Goal: Task Accomplishment & Management: Manage account settings

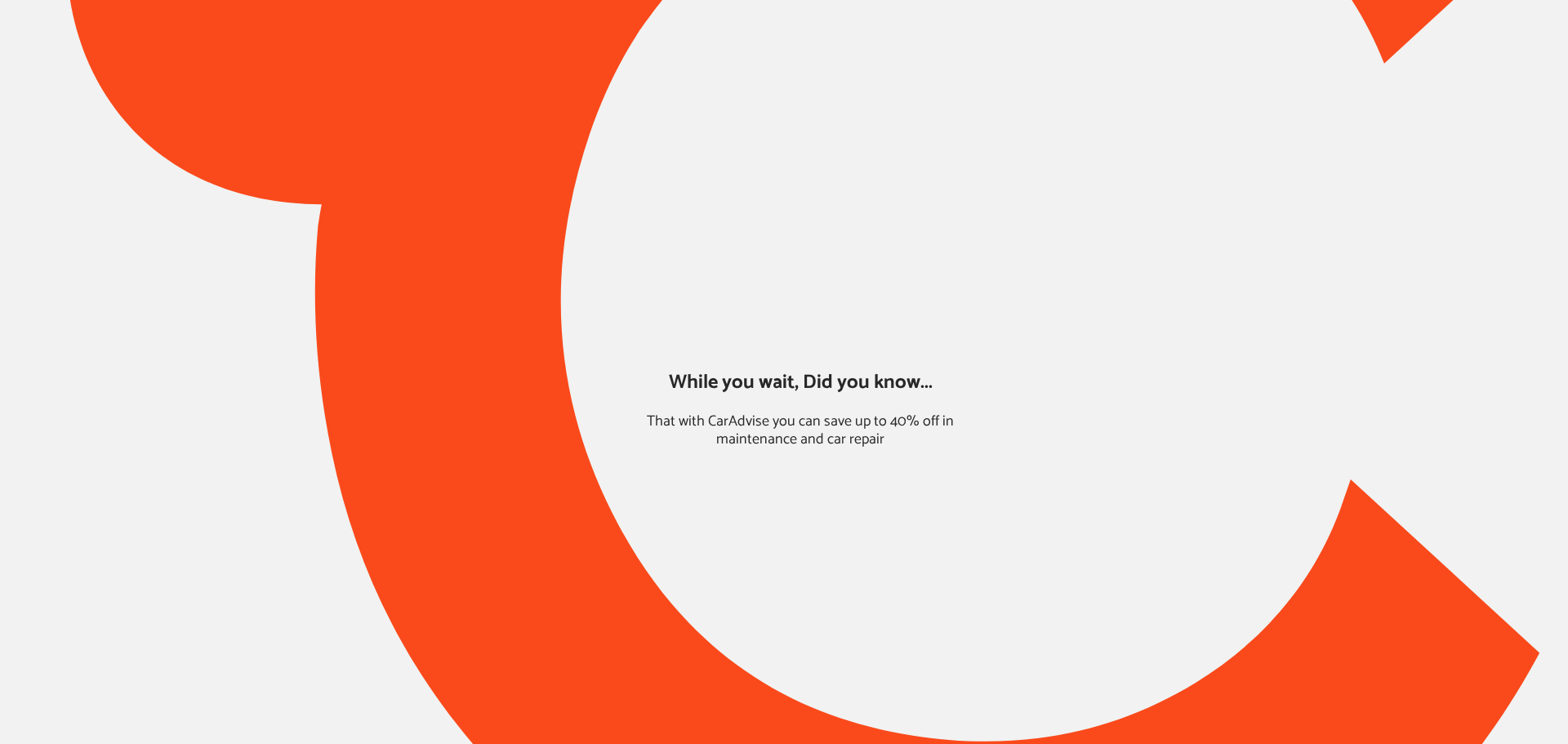
type input "*****"
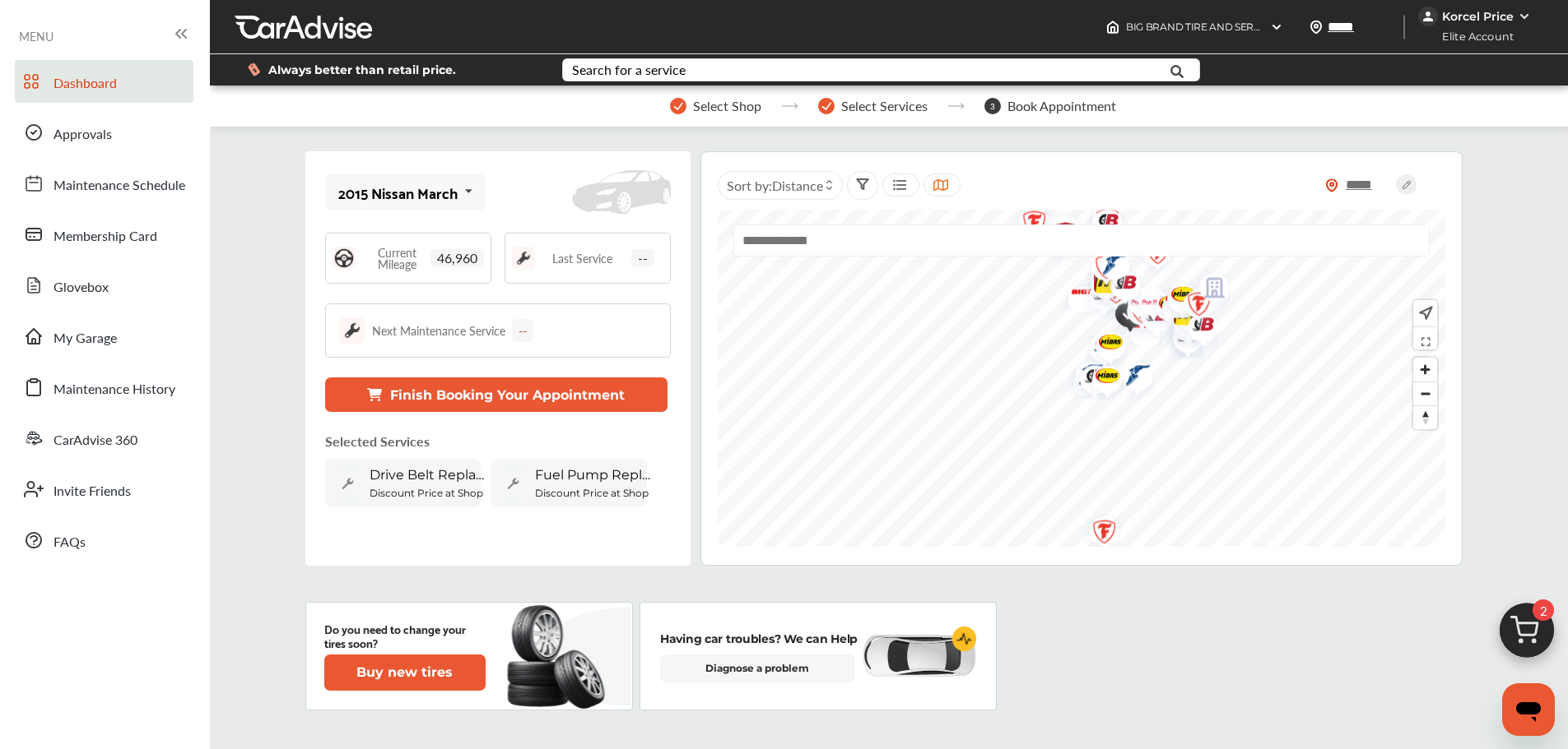
click at [1510, 637] on img at bounding box center [1527, 635] width 79 height 79
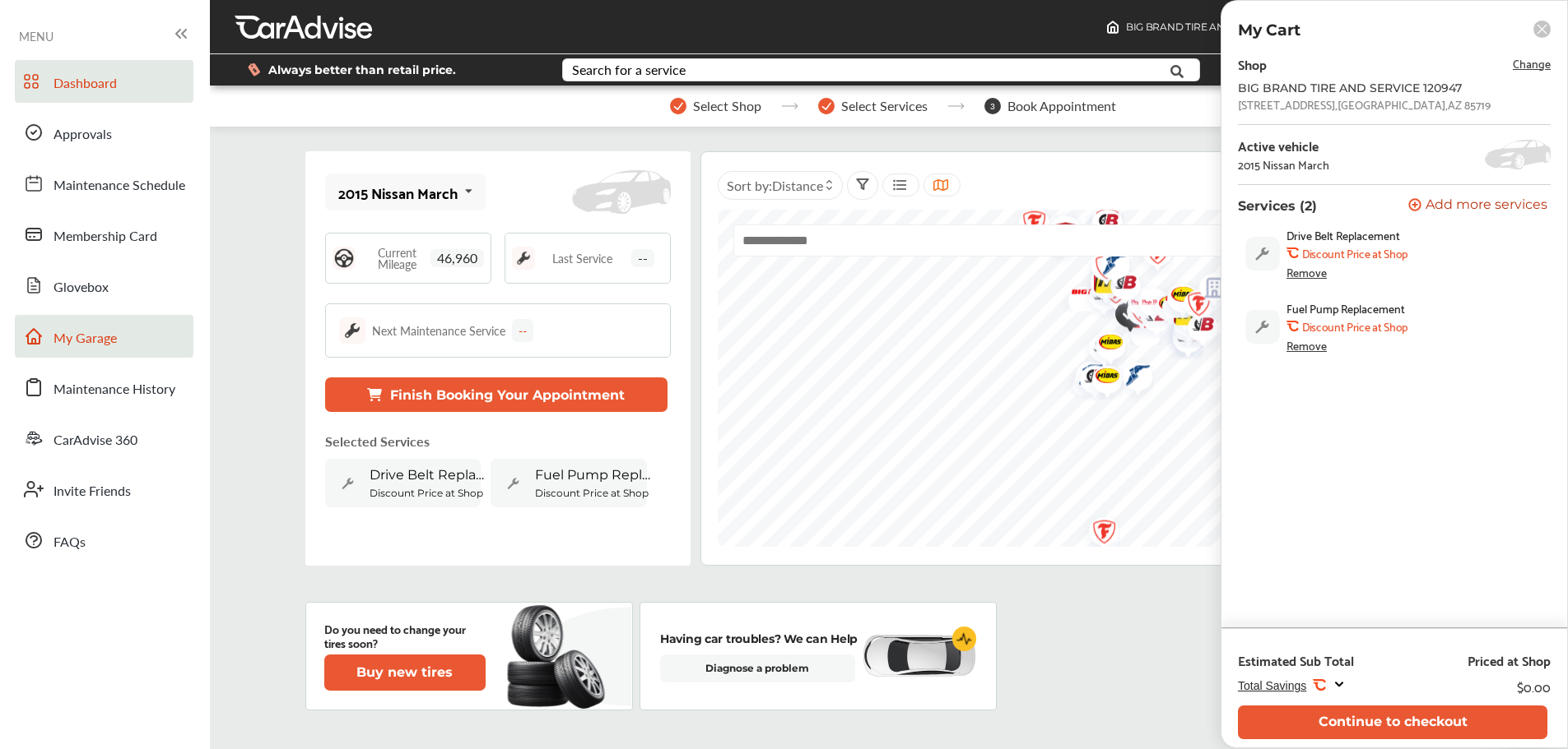
click at [140, 326] on link "My Garage" at bounding box center [104, 337] width 178 height 43
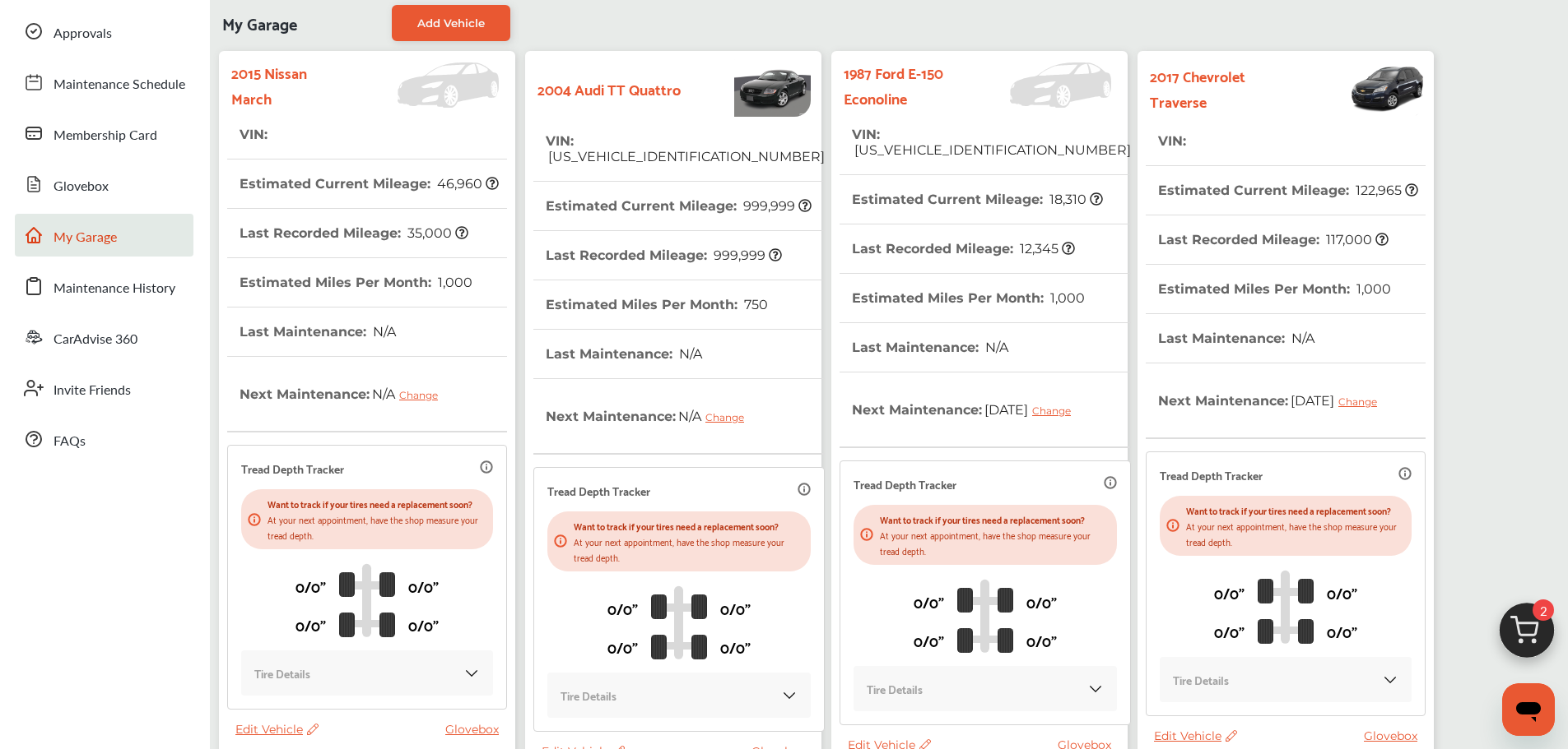
scroll to position [411, 0]
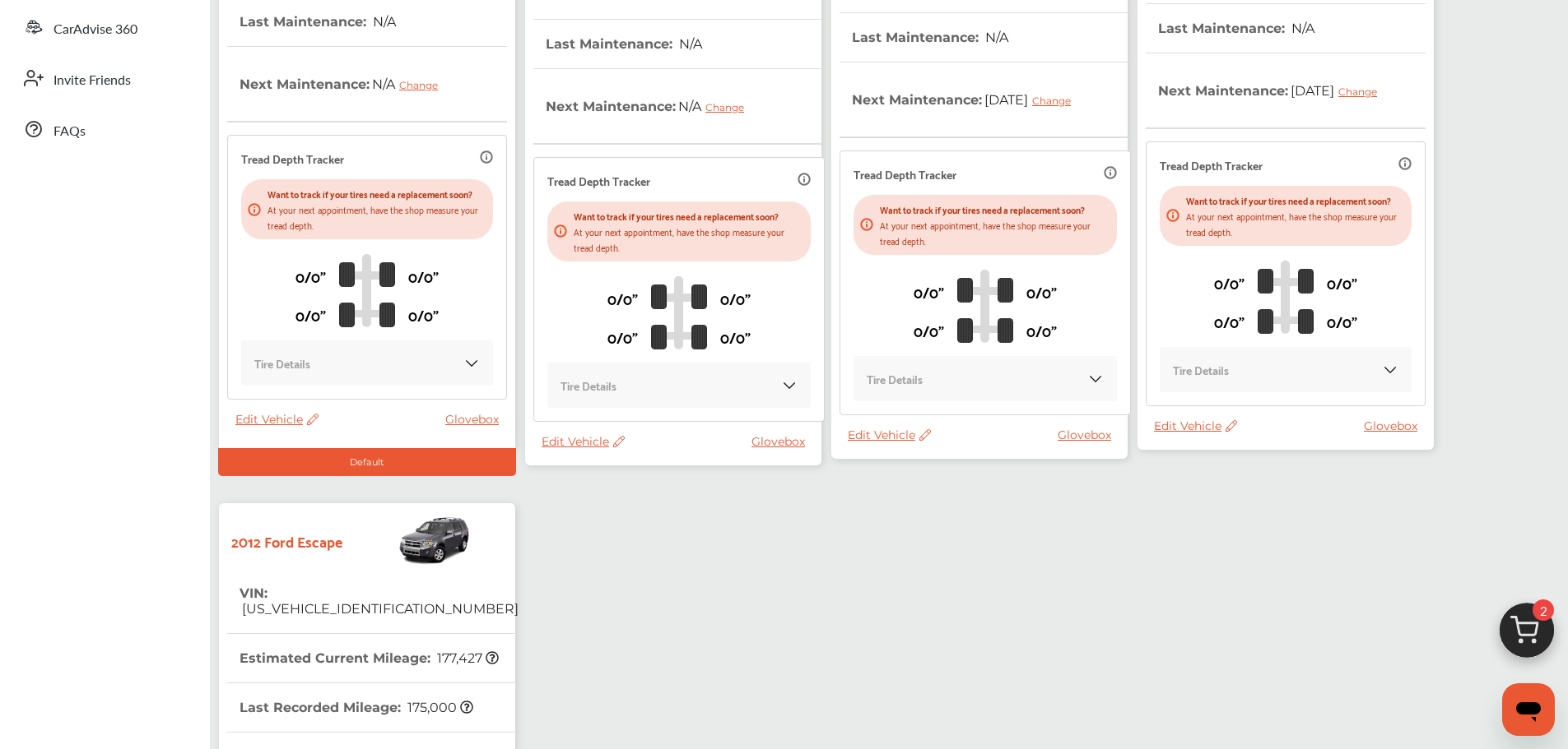
click at [580, 435] on span "Edit Vehicle" at bounding box center [583, 442] width 83 height 15
click at [623, 504] on div "Use this vehicle" at bounding box center [654, 496] width 148 height 25
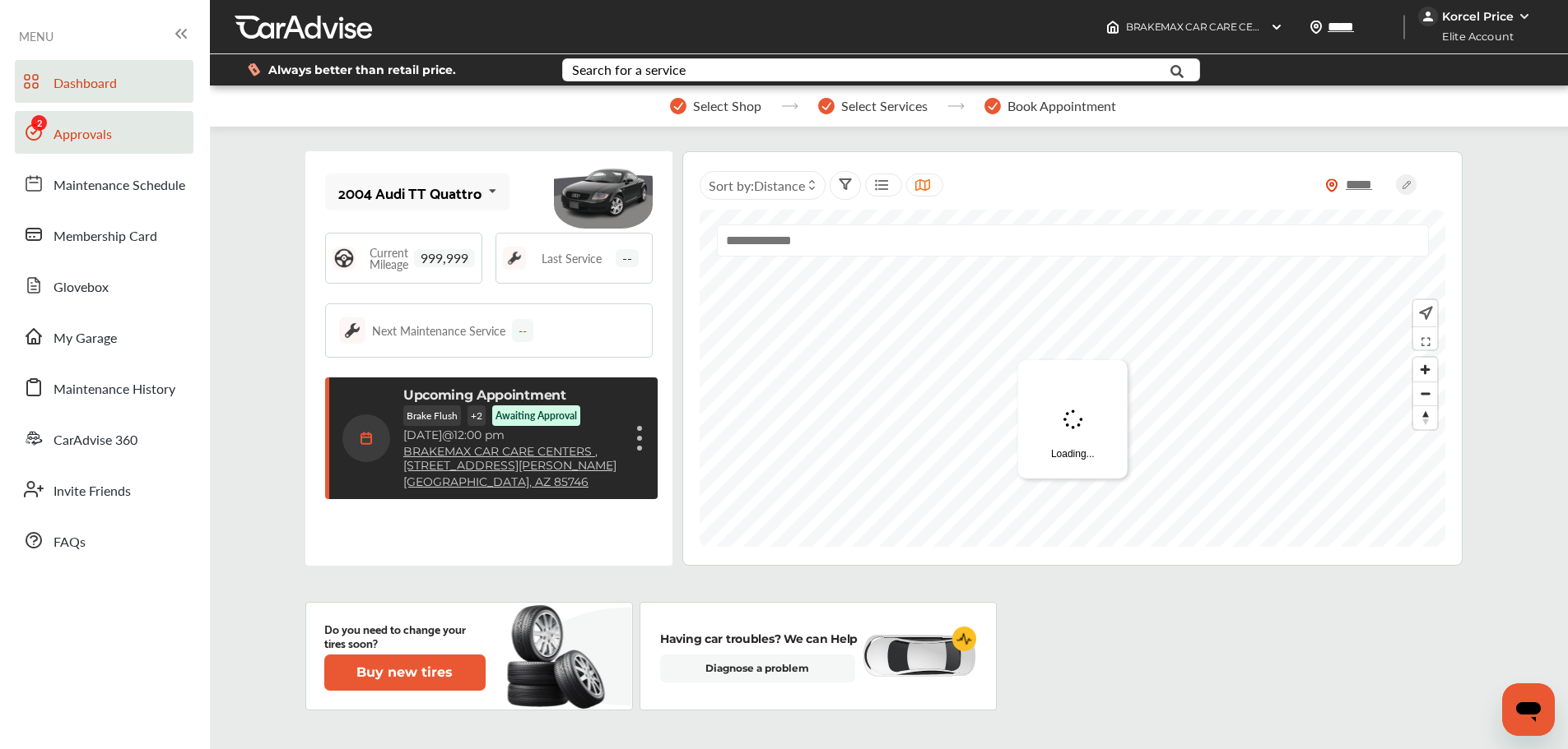
click at [98, 142] on span "Approvals" at bounding box center [82, 135] width 58 height 22
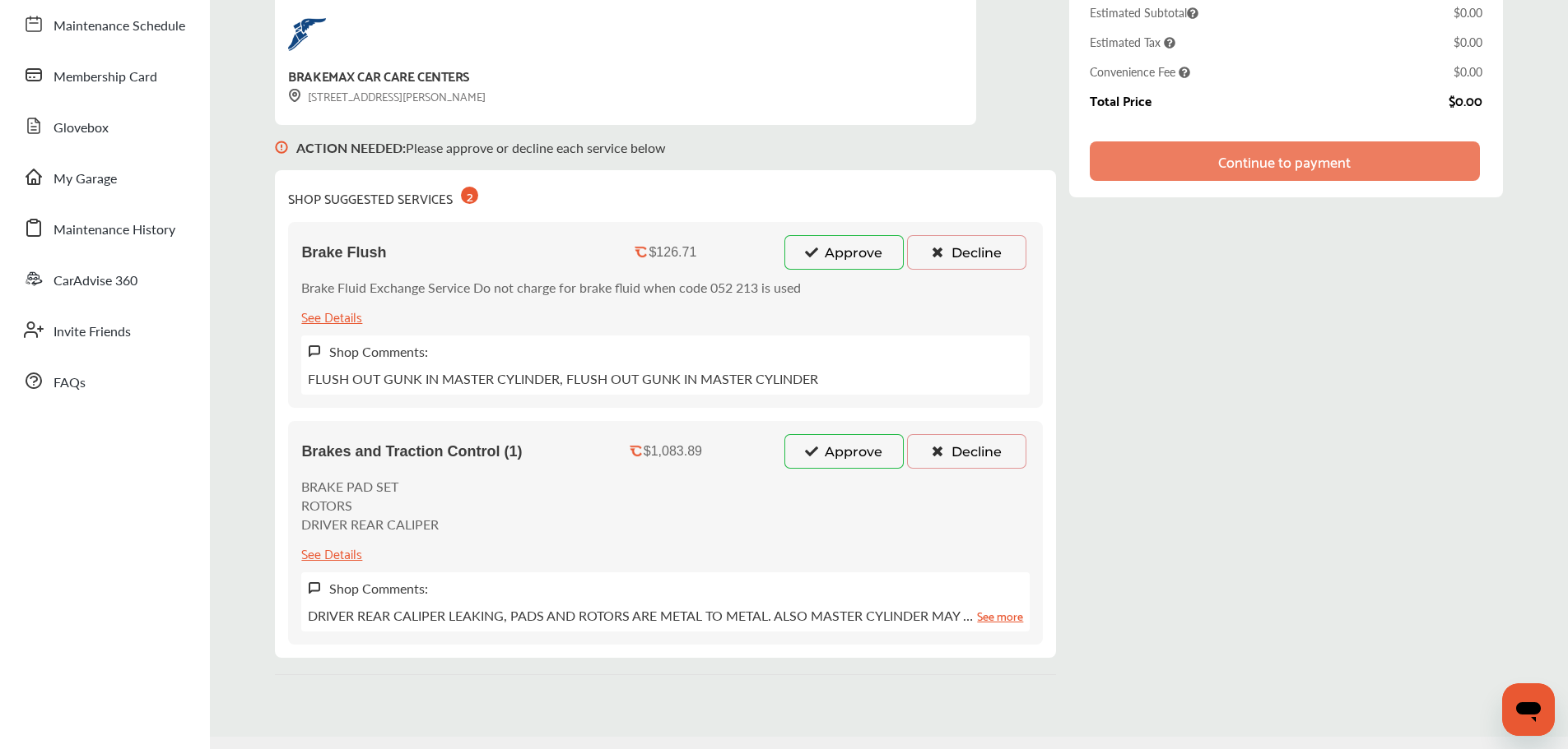
scroll to position [207, 0]
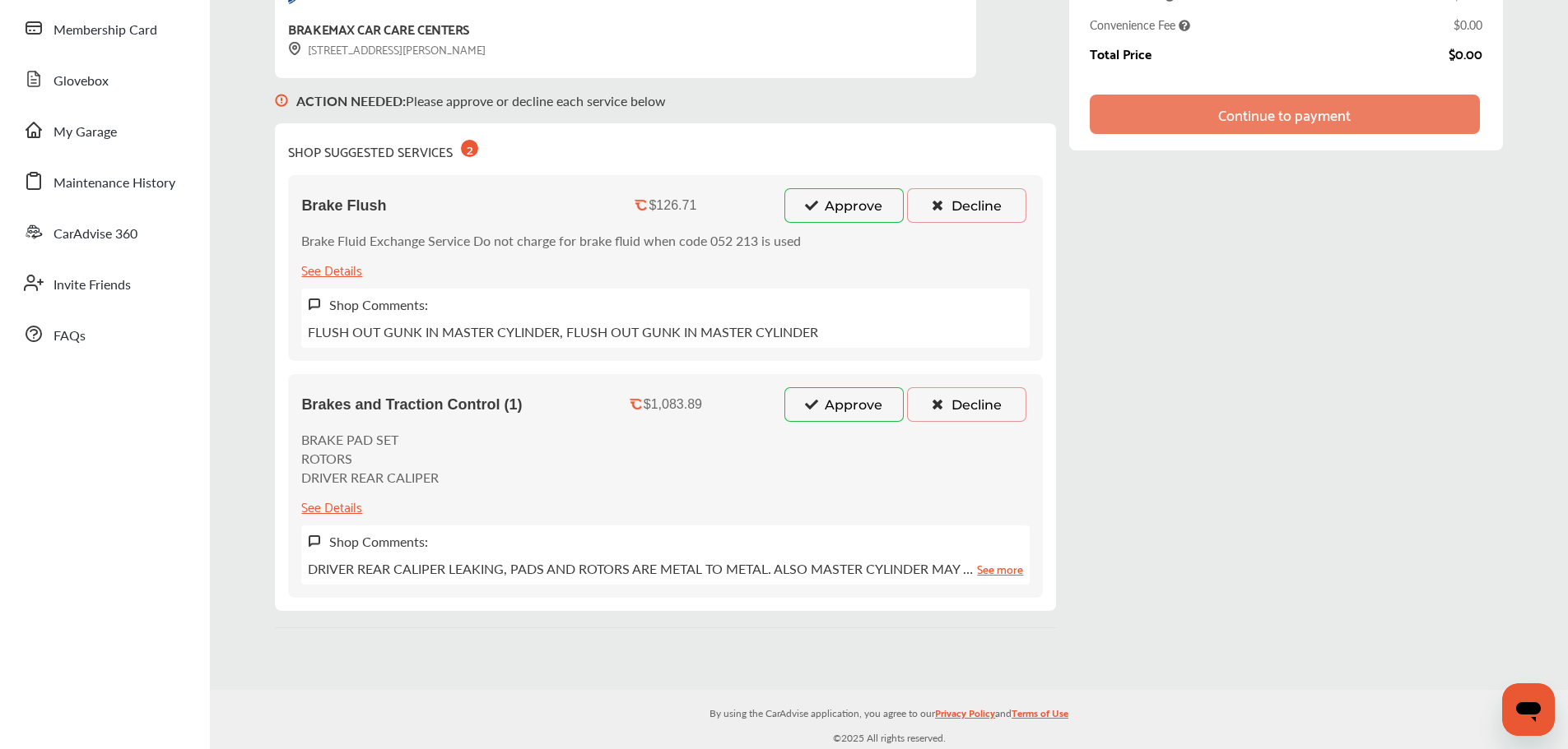
click at [971, 206] on button "Decline" at bounding box center [966, 205] width 119 height 35
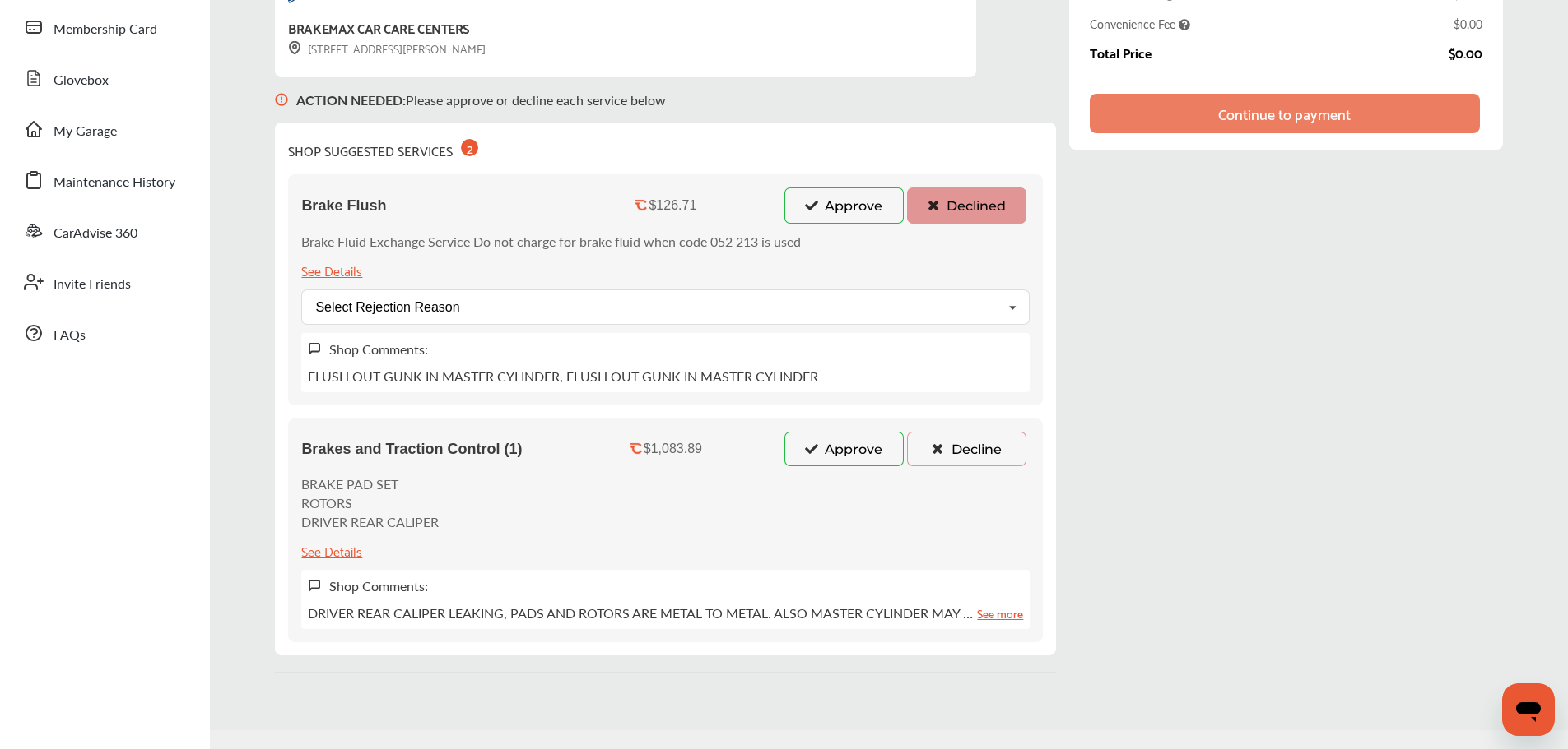
click at [820, 432] on button "Approve" at bounding box center [844, 449] width 119 height 35
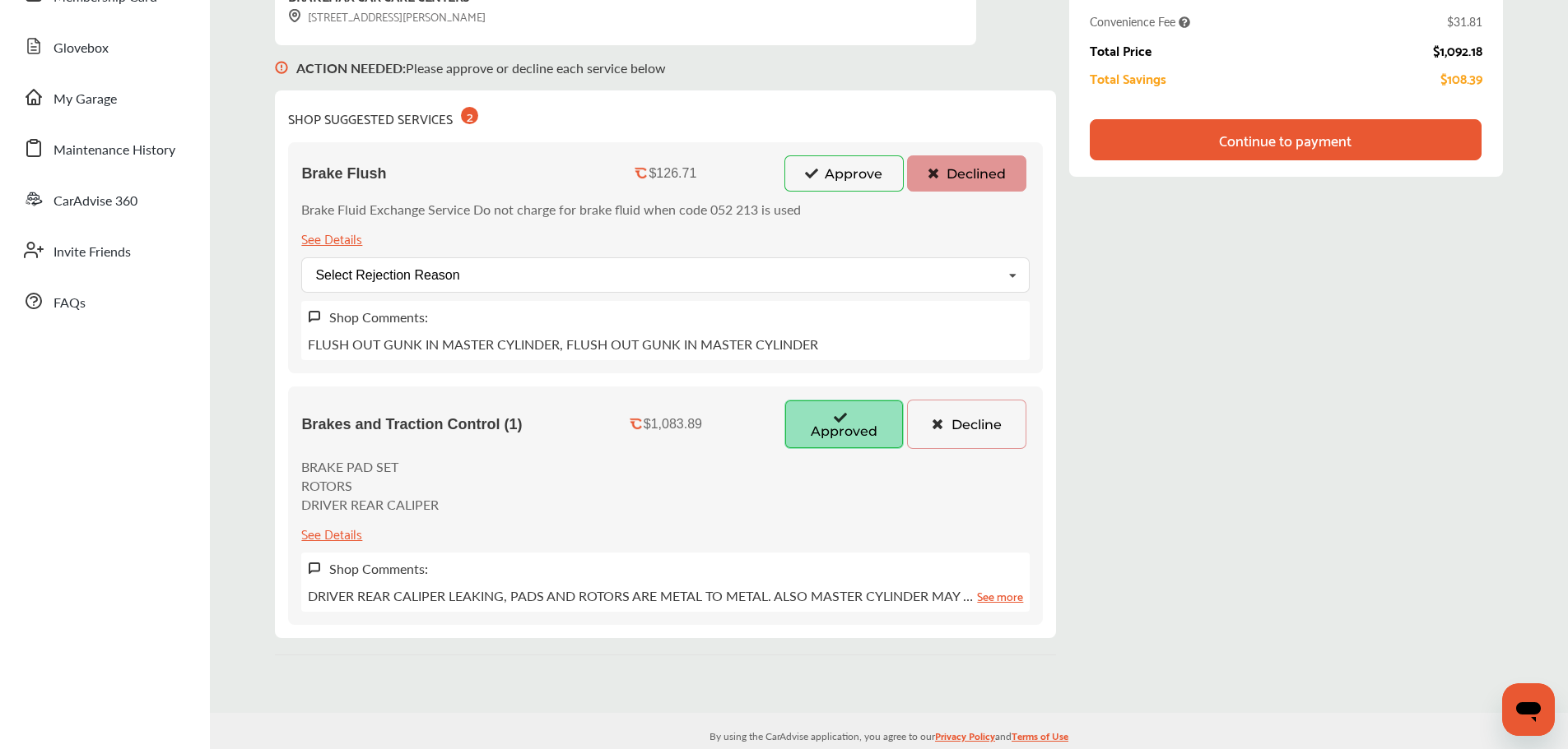
scroll to position [246, 0]
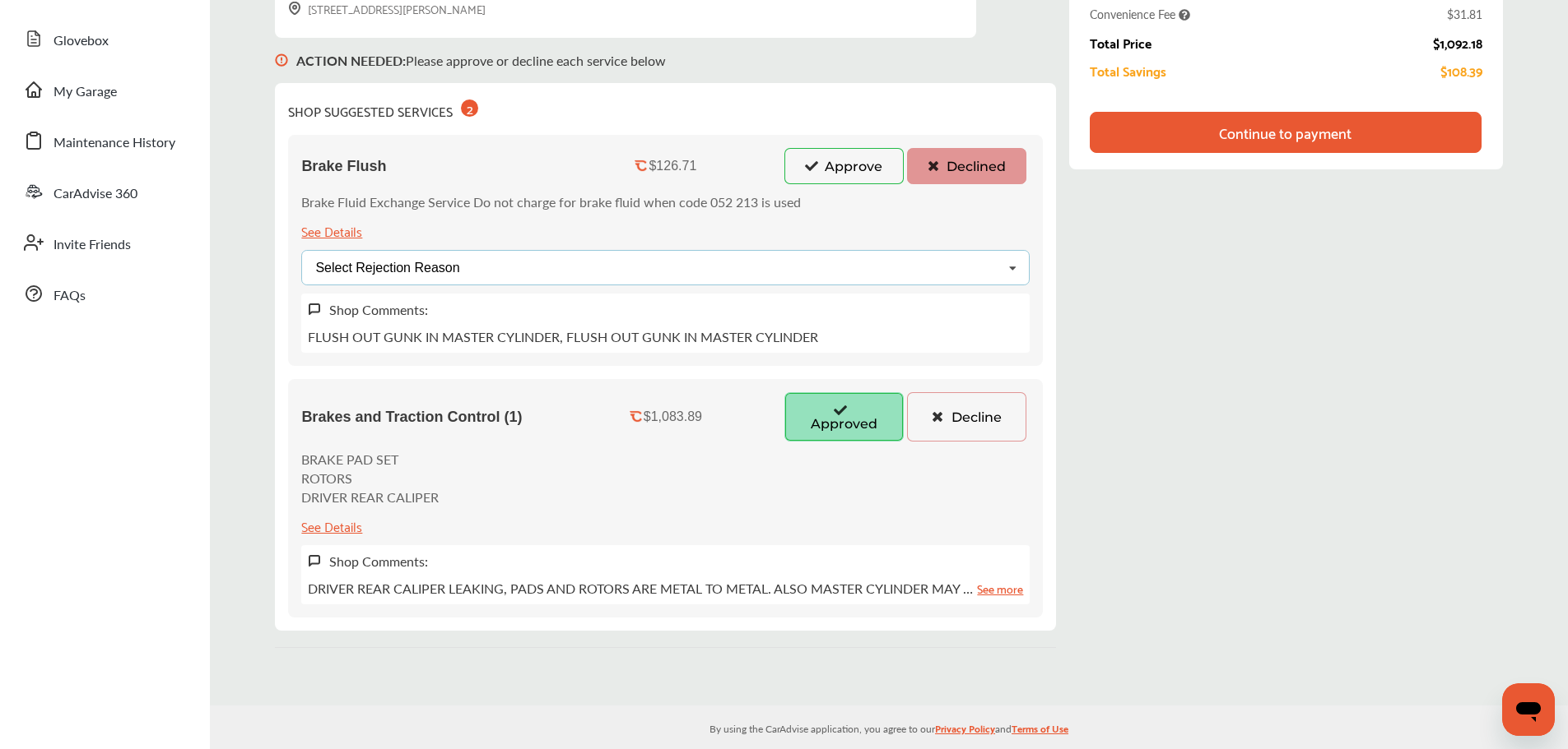
click at [1009, 280] on icon at bounding box center [1012, 268] width 28 height 35
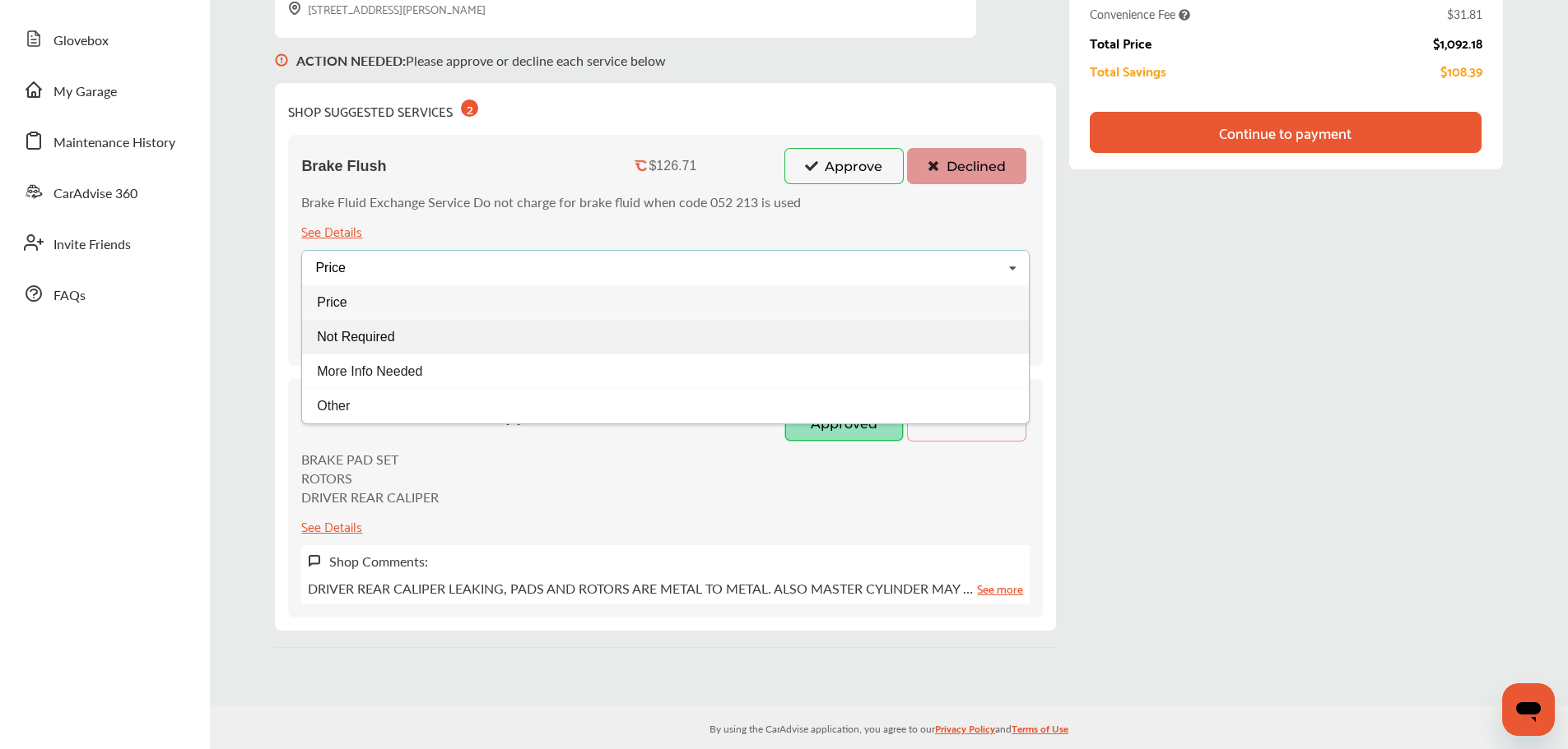
click at [493, 340] on div "Not Required" at bounding box center [665, 336] width 727 height 35
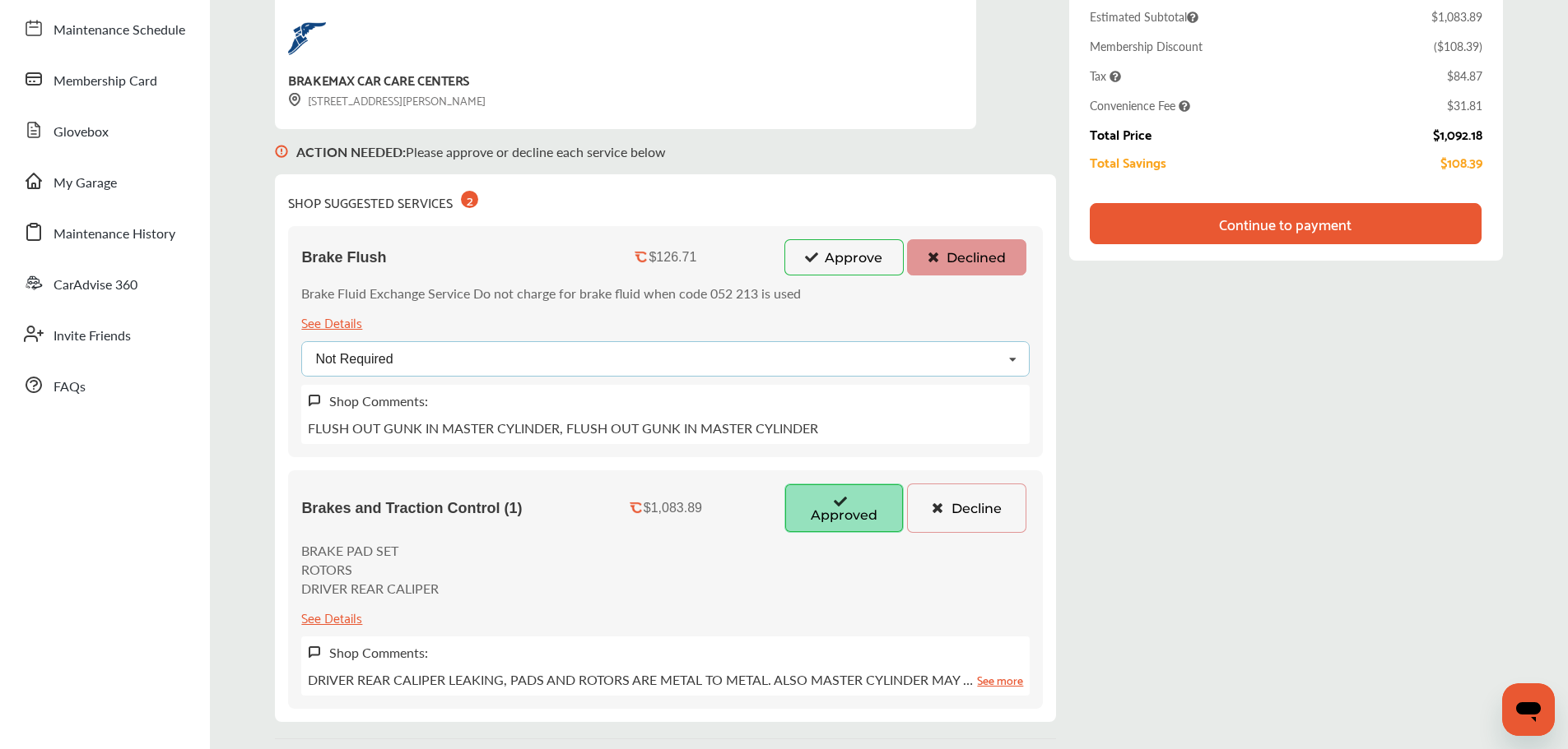
scroll to position [16, 0]
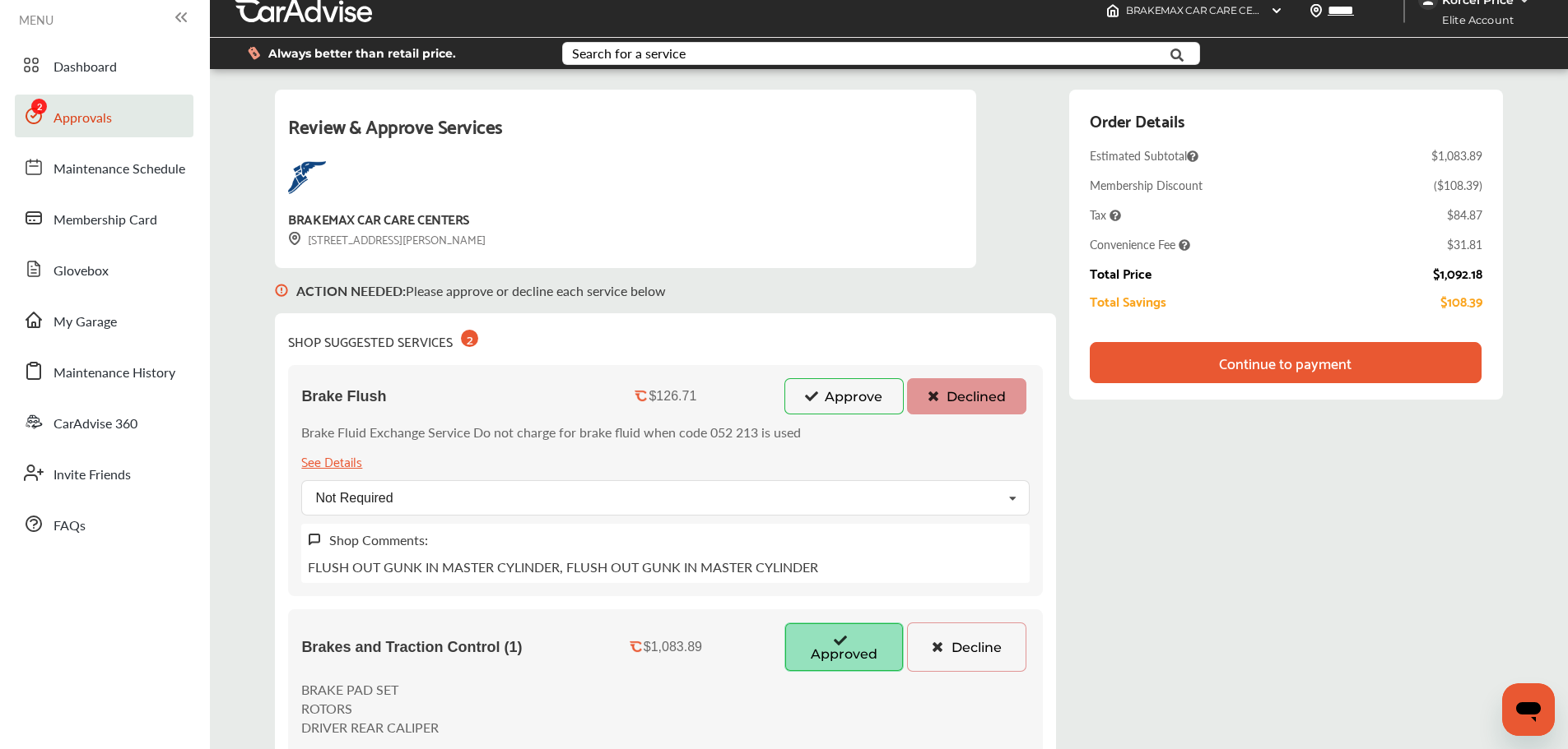
click at [1284, 368] on div "Continue to payment" at bounding box center [1286, 363] width 133 height 16
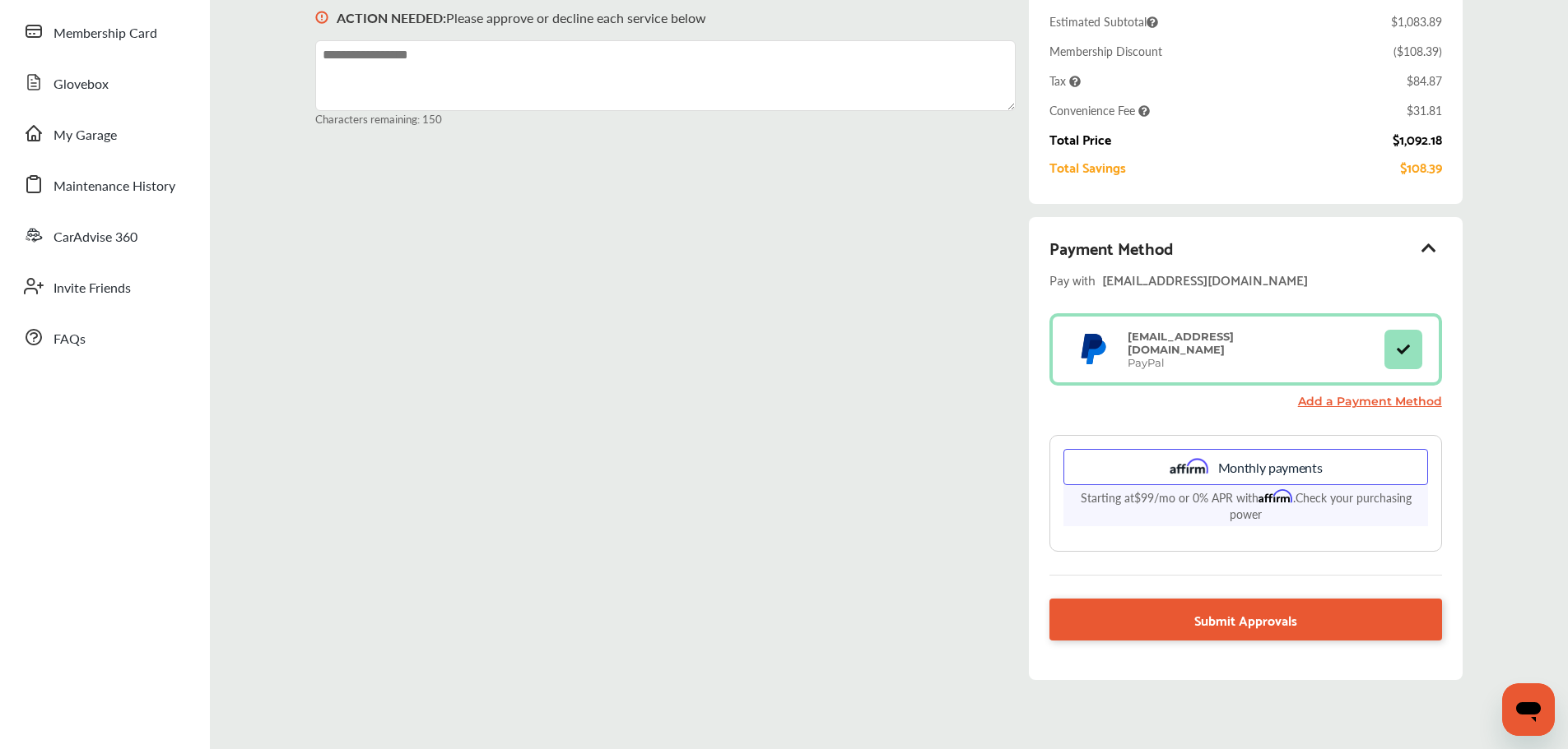
scroll to position [246, 0]
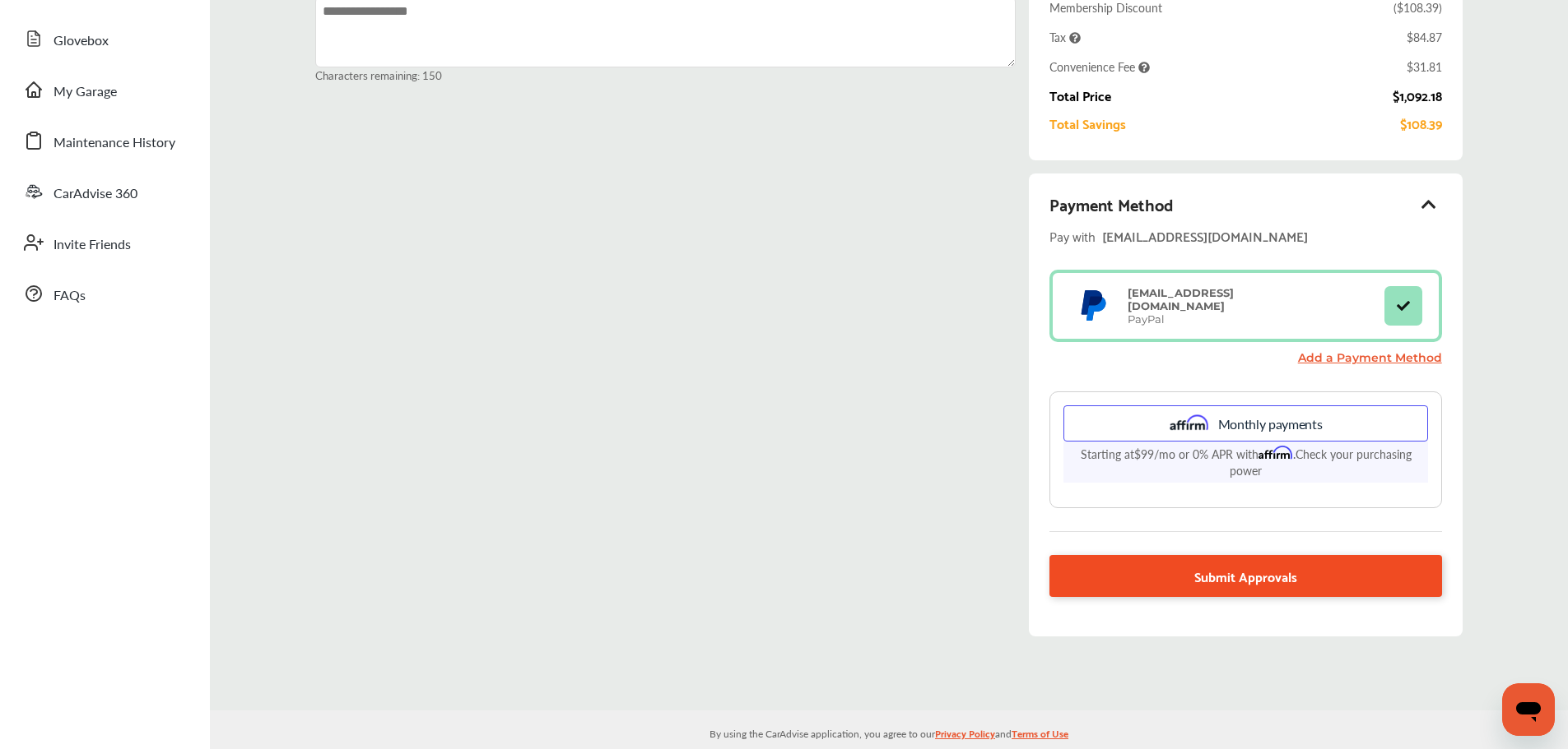
click at [1147, 577] on link "Submit Approvals" at bounding box center [1245, 576] width 392 height 42
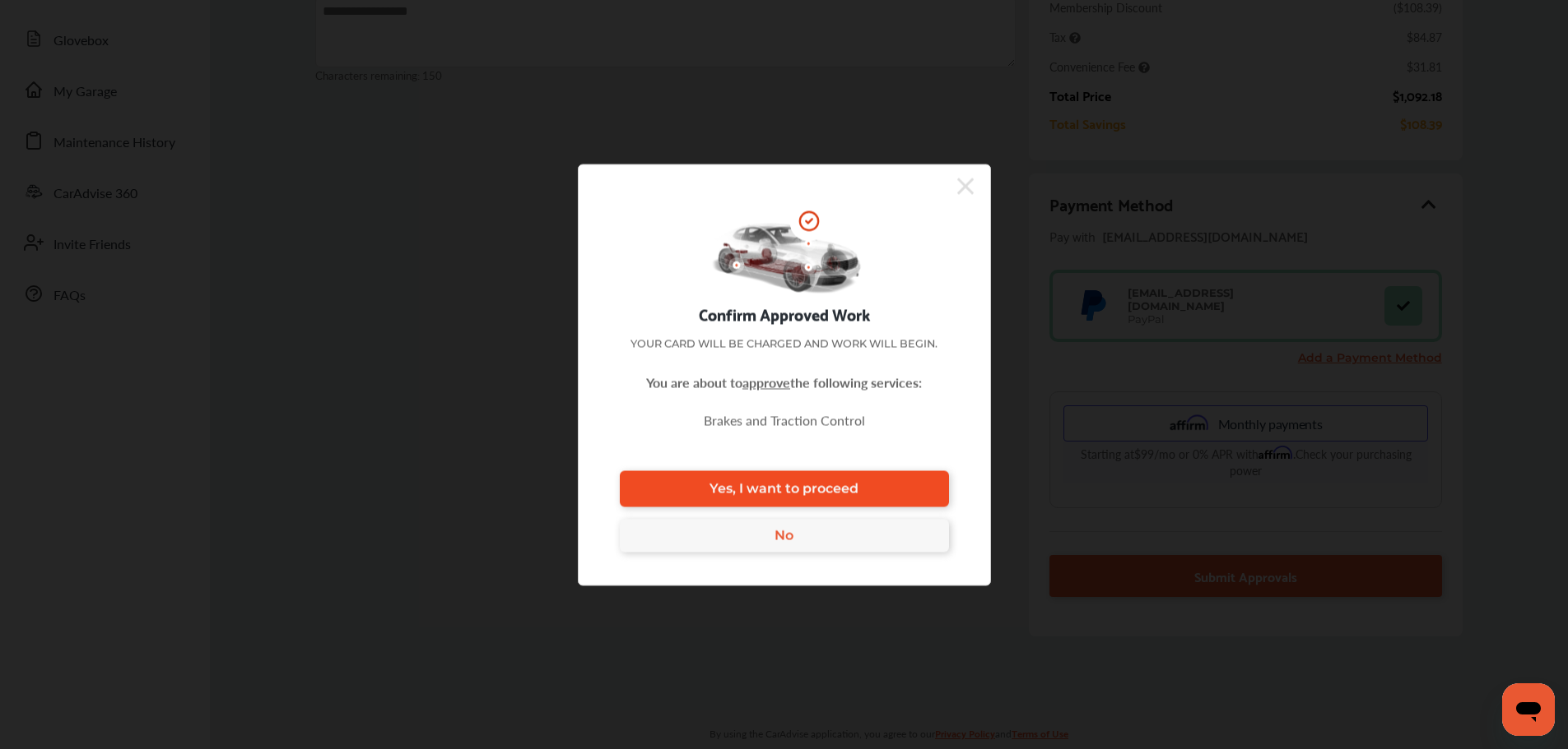
click at [826, 478] on link "Yes, I want to proceed" at bounding box center [784, 488] width 329 height 36
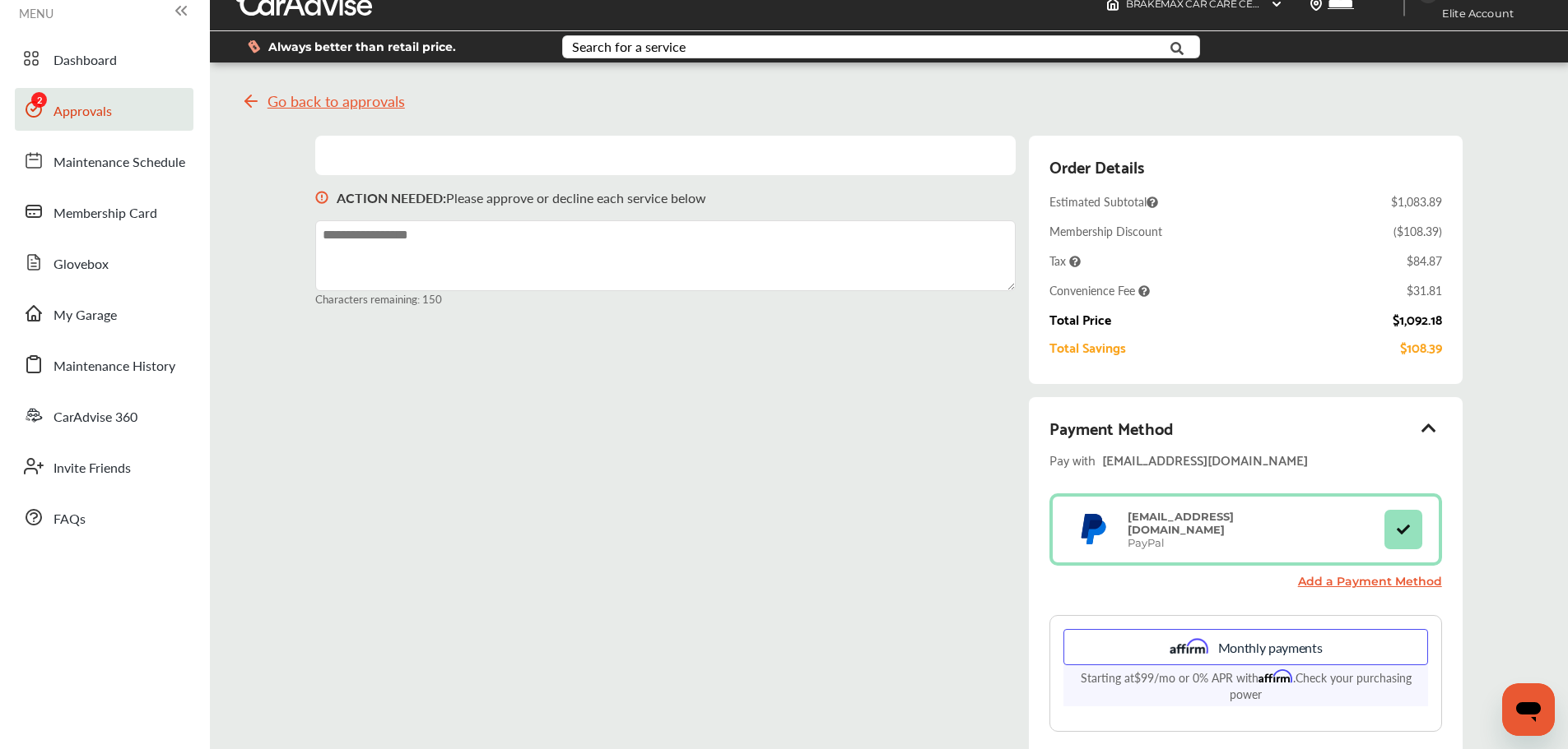
scroll to position [0, 0]
